Goal: Information Seeking & Learning: Learn about a topic

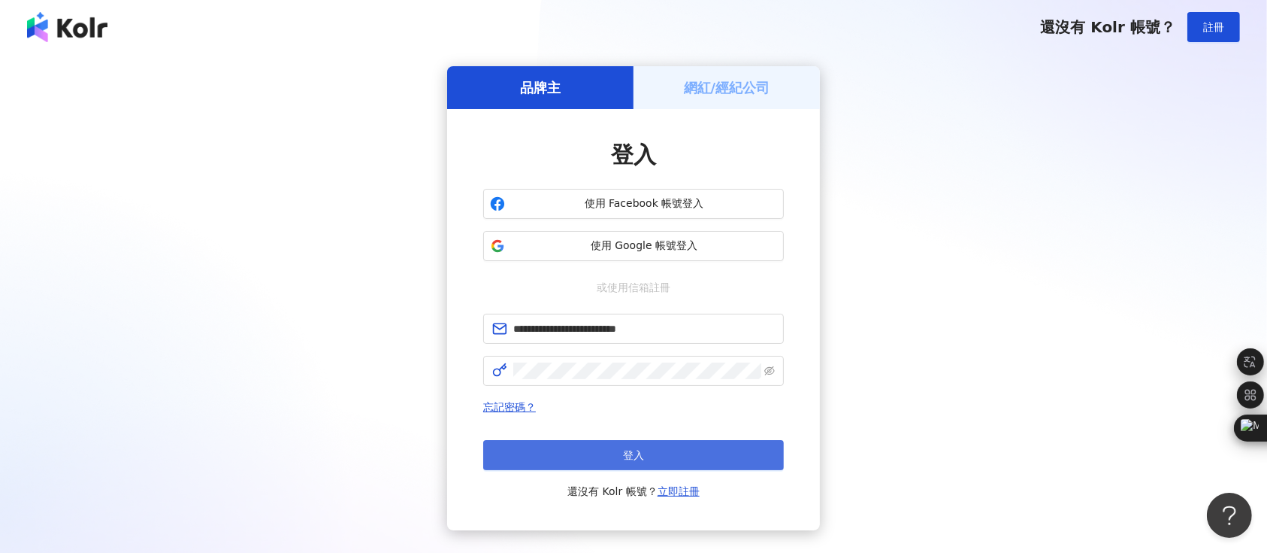
click at [622, 447] on button "登入" at bounding box center [633, 455] width 301 height 30
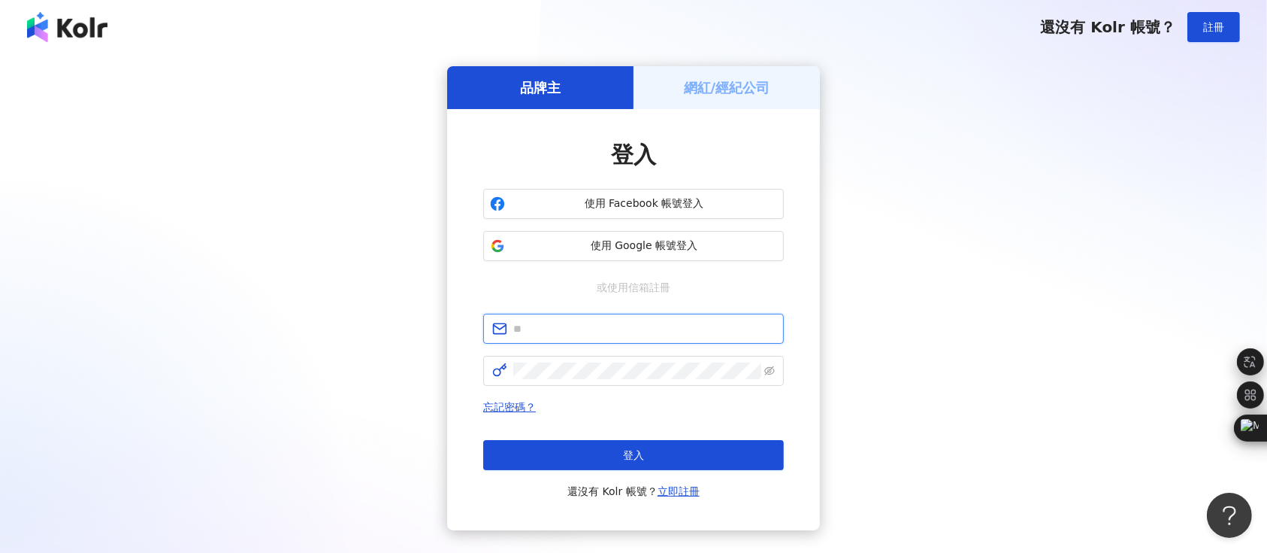
type input "**********"
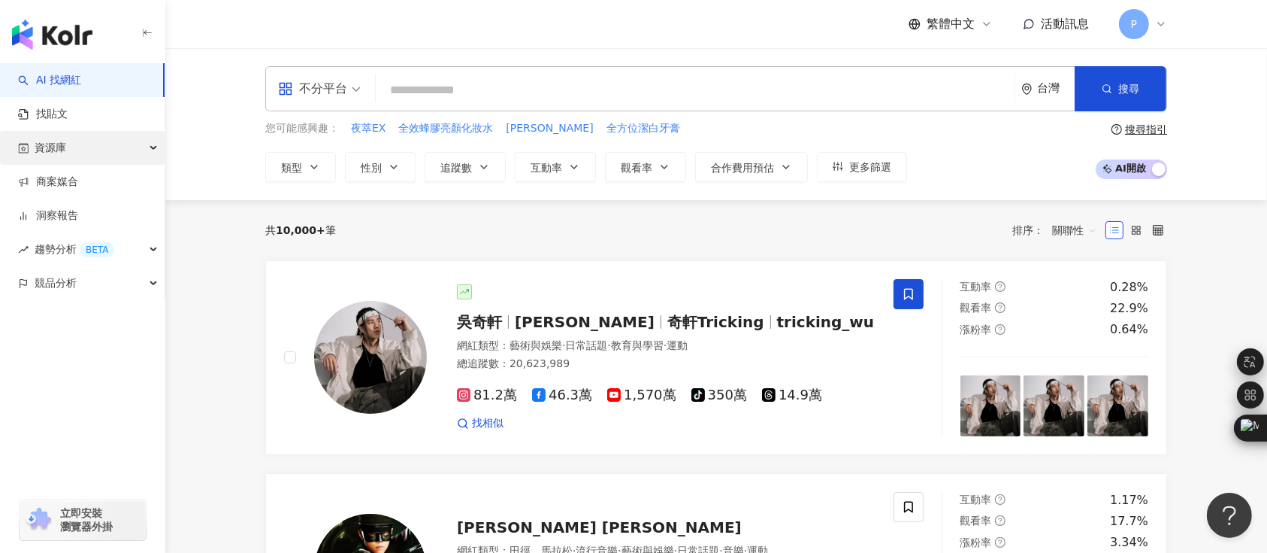
click at [138, 143] on div "資源庫" at bounding box center [82, 148] width 165 height 34
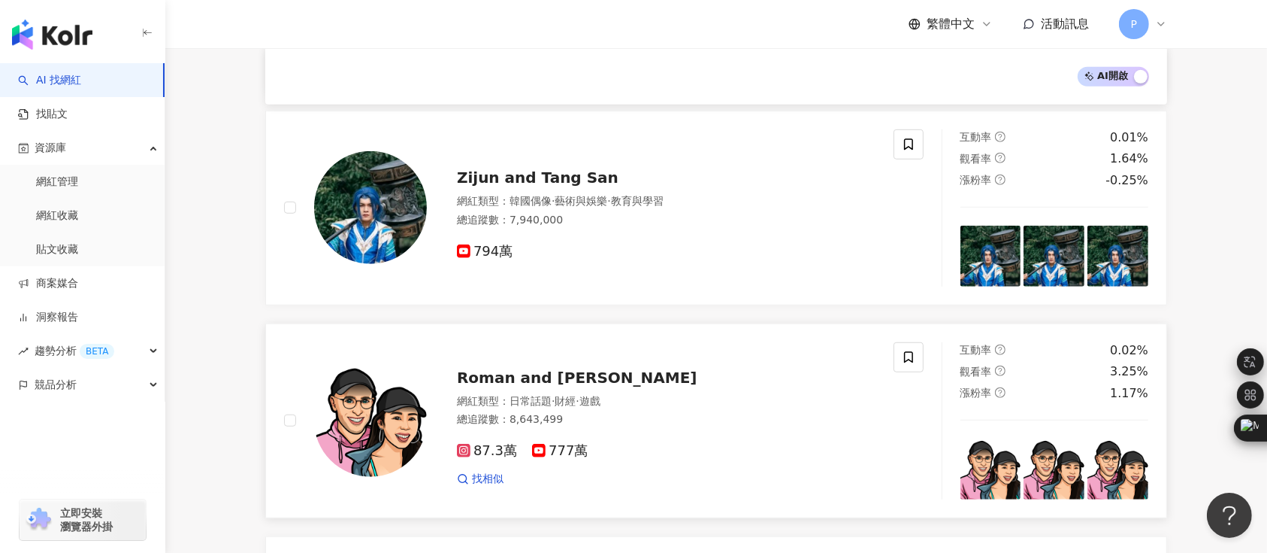
scroll to position [1002, 0]
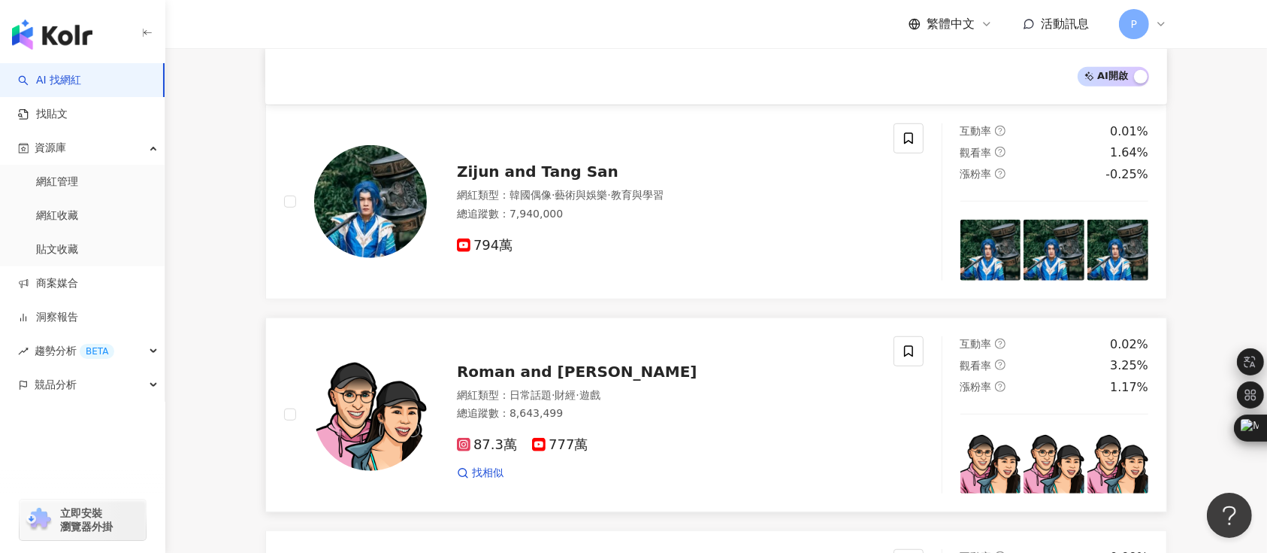
click at [573, 372] on span "Roman and [PERSON_NAME]" at bounding box center [577, 371] width 241 height 18
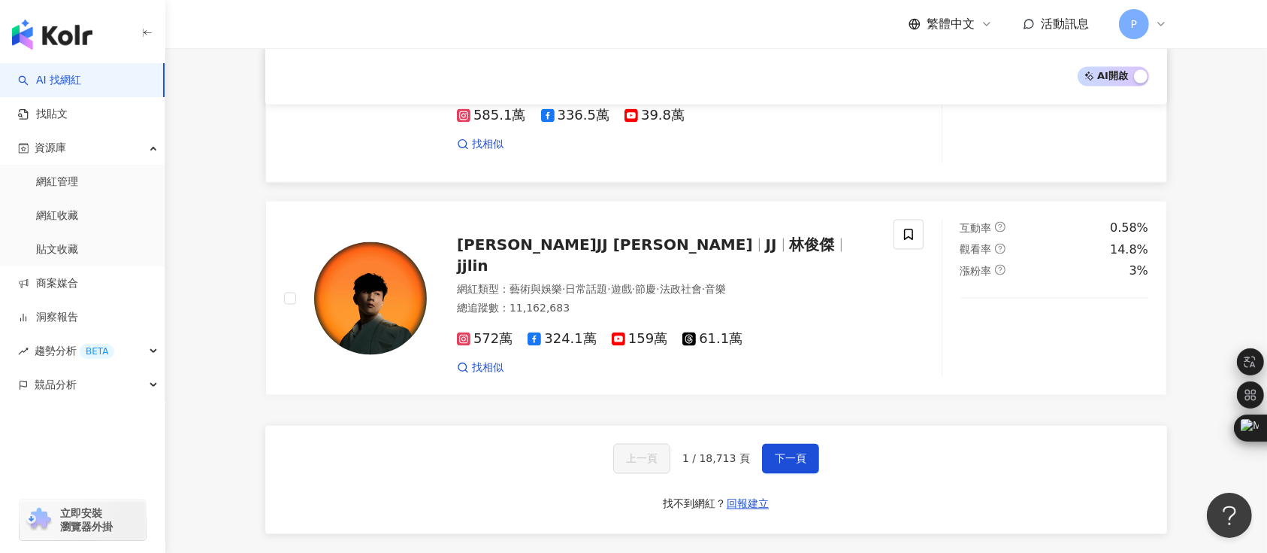
scroll to position [2506, 0]
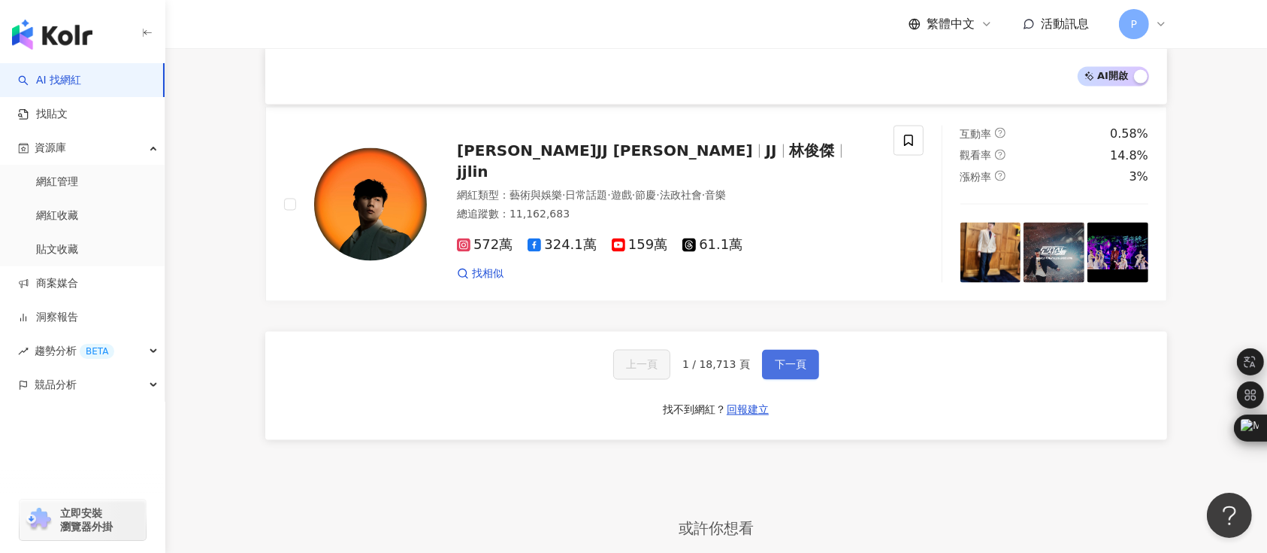
click at [787, 359] on span "下一頁" at bounding box center [791, 365] width 32 height 12
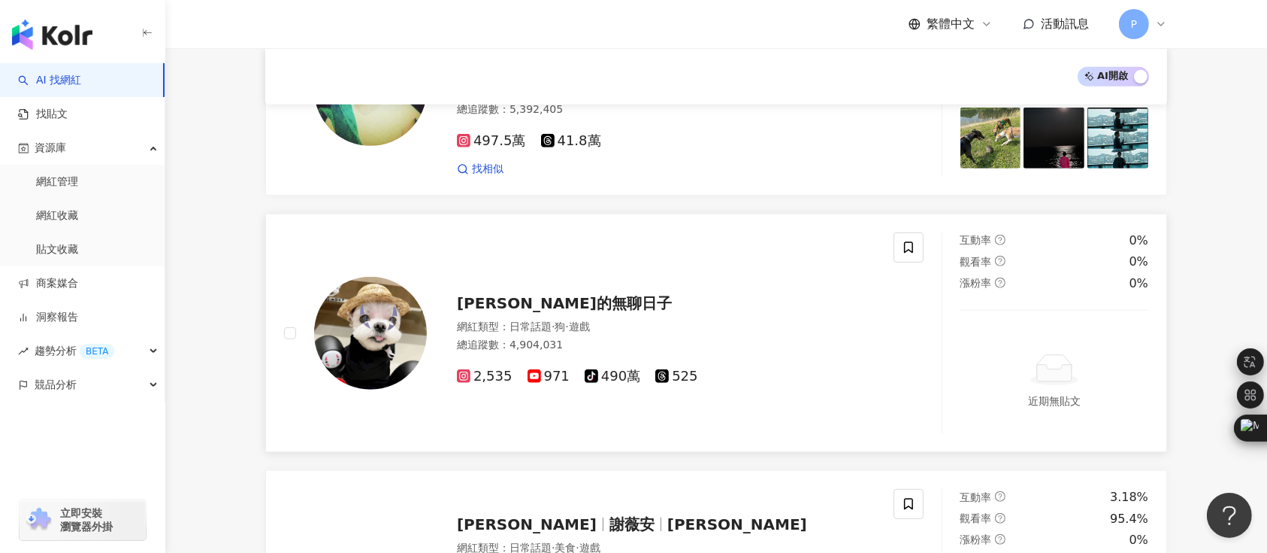
scroll to position [998, 0]
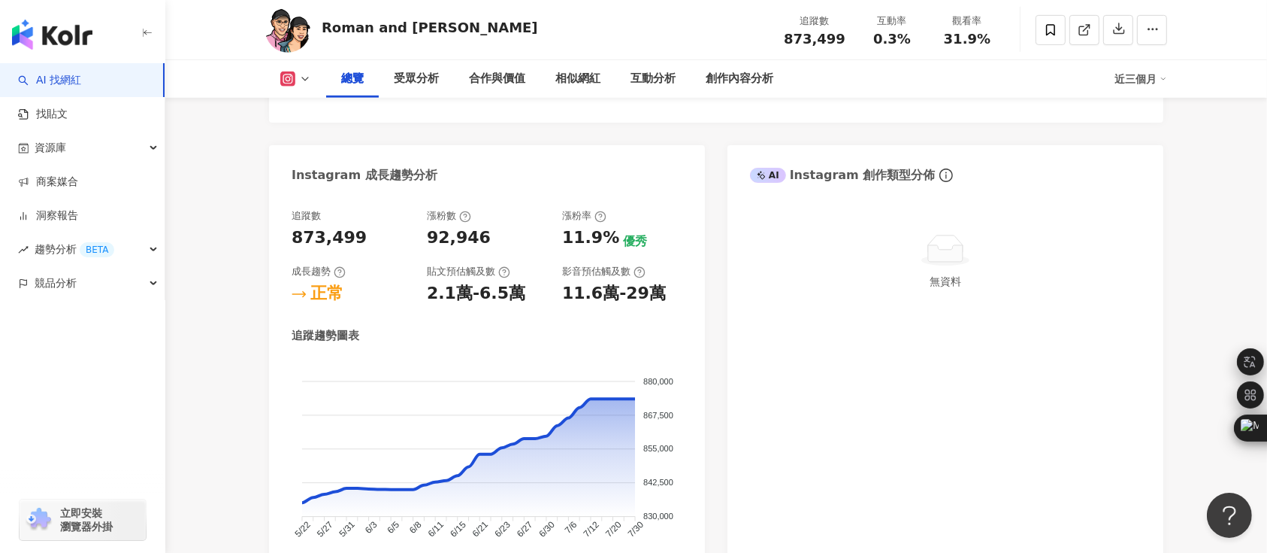
scroll to position [801, 0]
